Goal: Use online tool/utility: Utilize a website feature to perform a specific function

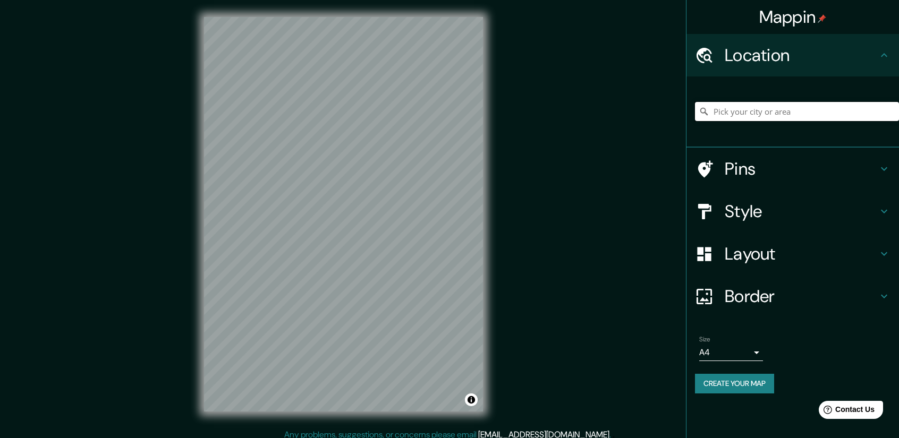
click at [742, 113] on input "Pick your city or area" at bounding box center [797, 111] width 204 height 19
click at [744, 115] on input "[GEOGRAPHIC_DATA], Garruchos - [GEOGRAPHIC_DATA], W3391, [GEOGRAPHIC_DATA]" at bounding box center [797, 111] width 204 height 19
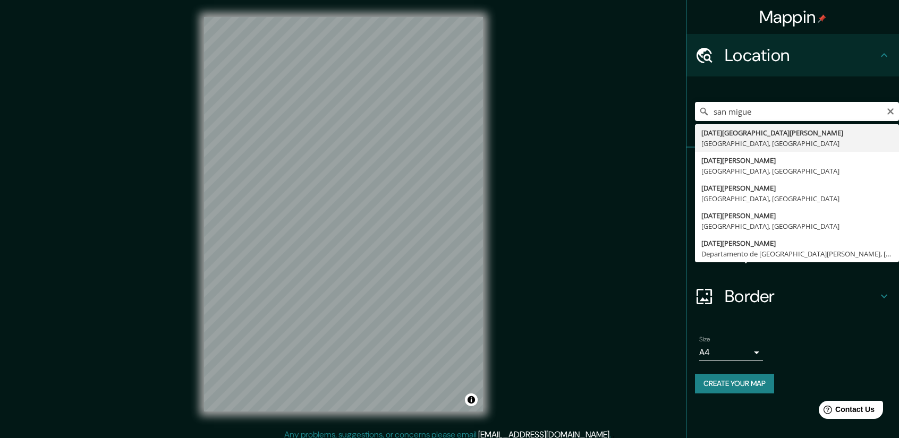
type input "[DATE][GEOGRAPHIC_DATA][PERSON_NAME], [GEOGRAPHIC_DATA], [GEOGRAPHIC_DATA]"
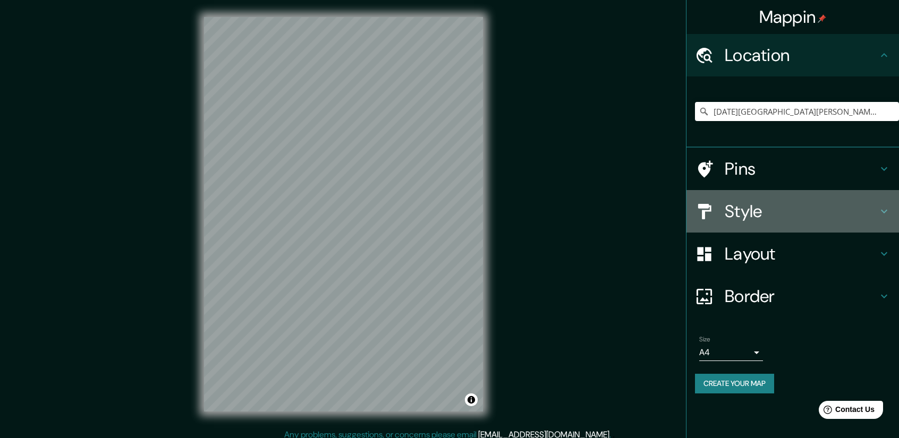
click at [848, 219] on h4 "Style" at bounding box center [800, 211] width 153 height 21
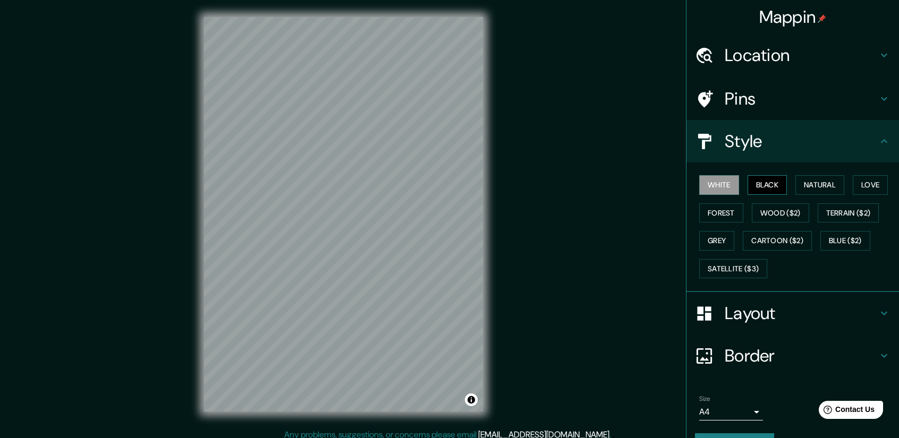
click at [765, 182] on button "Black" at bounding box center [767, 185] width 40 height 20
click at [777, 182] on button "Black" at bounding box center [767, 185] width 40 height 20
click at [838, 182] on button "Natural" at bounding box center [819, 185] width 49 height 20
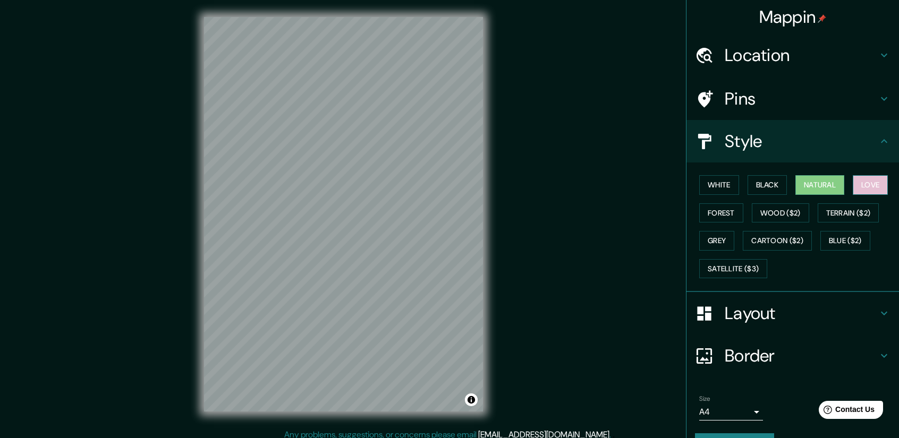
click at [861, 183] on button "Love" at bounding box center [869, 185] width 35 height 20
click at [713, 212] on button "Forest" at bounding box center [721, 213] width 44 height 20
